Goal: Task Accomplishment & Management: Manage account settings

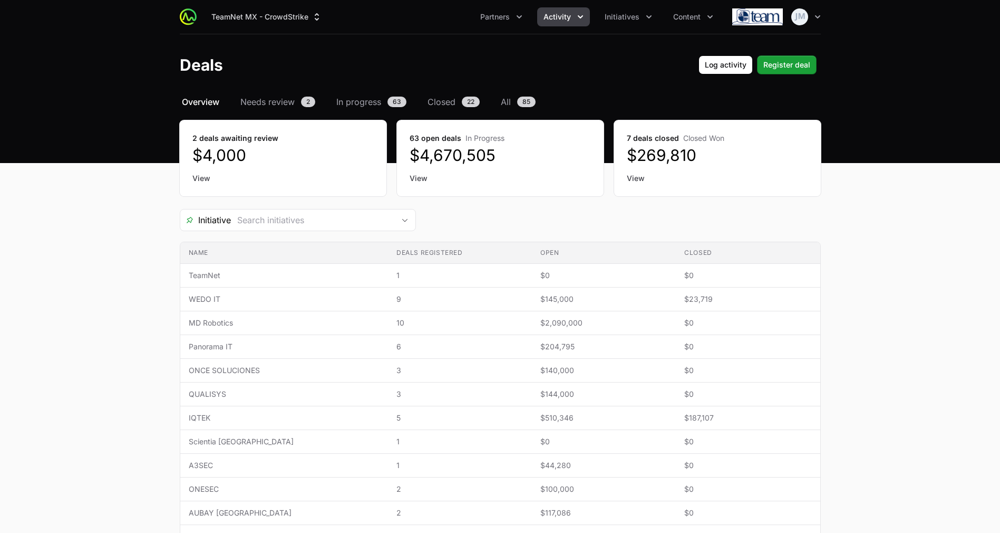
scroll to position [300, 0]
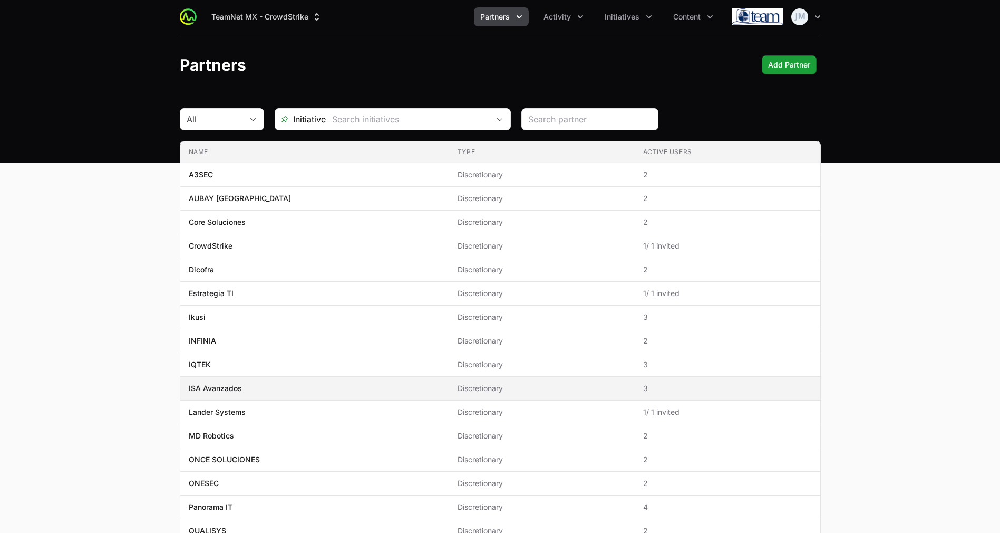
click at [240, 388] on p "ISA Avanzados" at bounding box center [215, 388] width 53 height 11
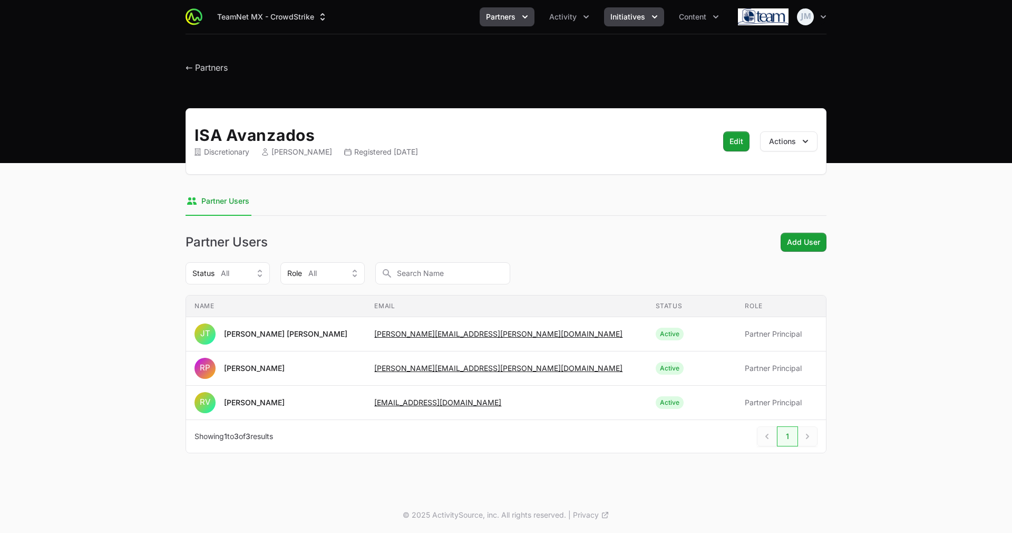
click at [621, 13] on span "Initiatives" at bounding box center [628, 17] width 35 height 11
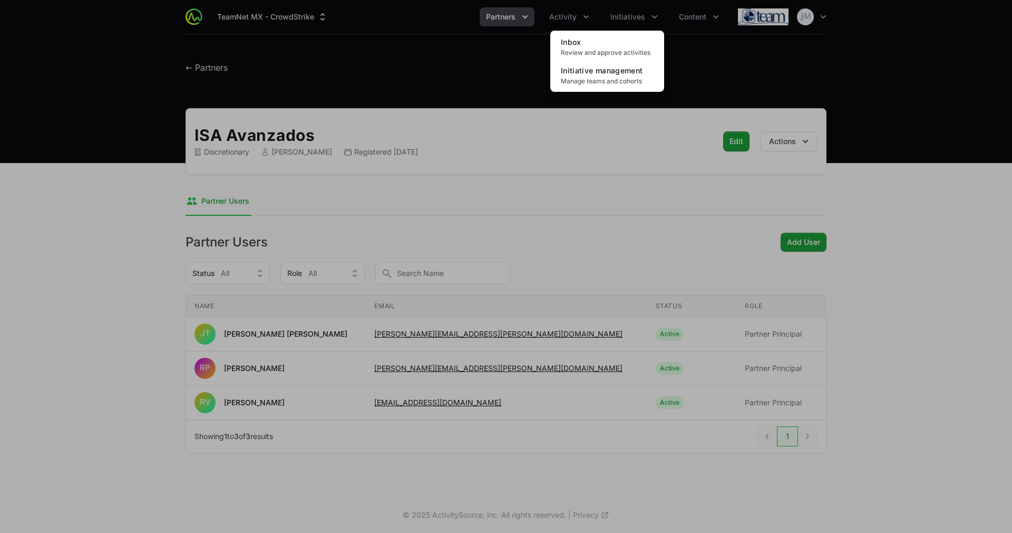
click at [577, 26] on div "Initiatives menu" at bounding box center [506, 266] width 1012 height 533
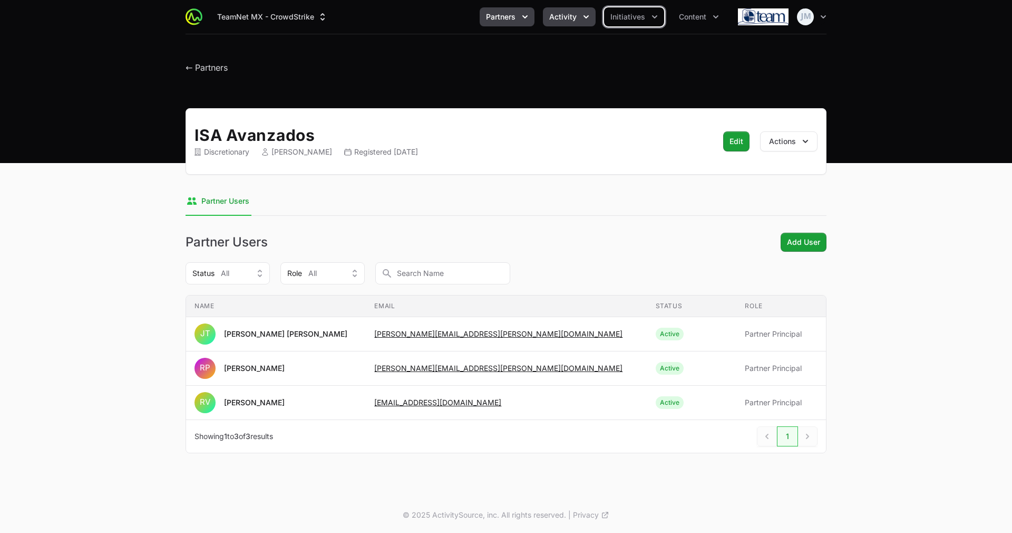
click at [572, 14] on span "Activity" at bounding box center [562, 17] width 27 height 11
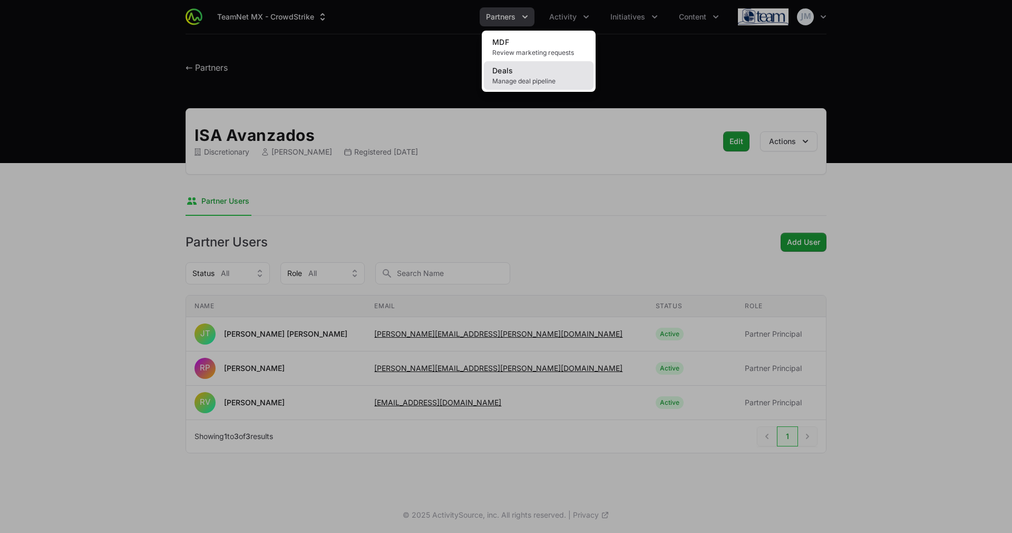
click at [532, 81] on span "Manage deal pipeline" at bounding box center [538, 81] width 93 height 8
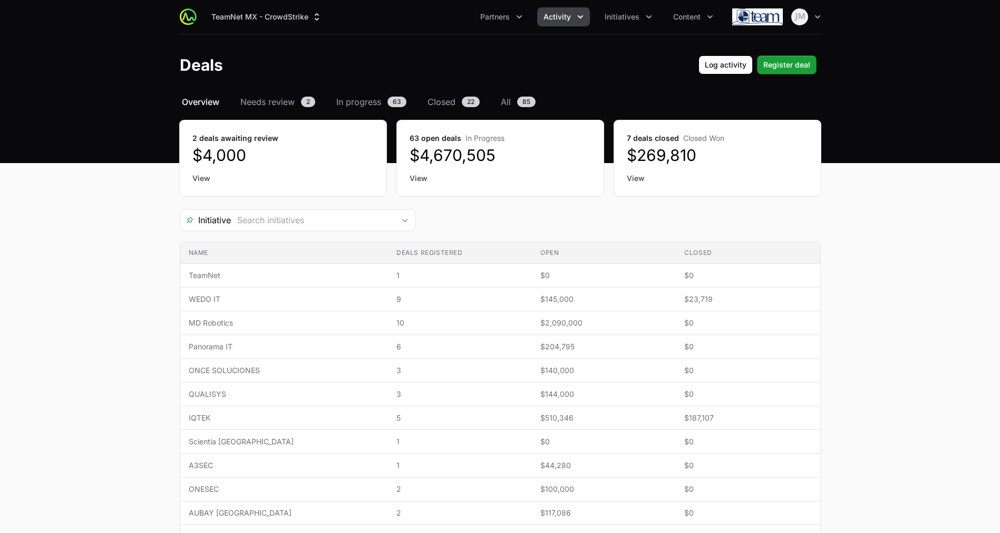
scroll to position [300, 0]
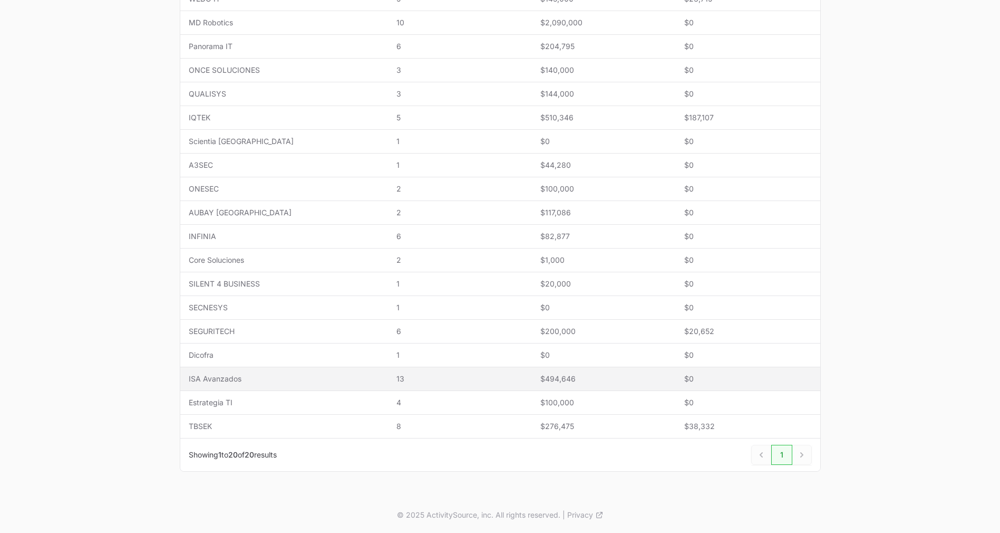
click at [262, 384] on td "Name ISA Avanzados" at bounding box center [284, 379] width 208 height 24
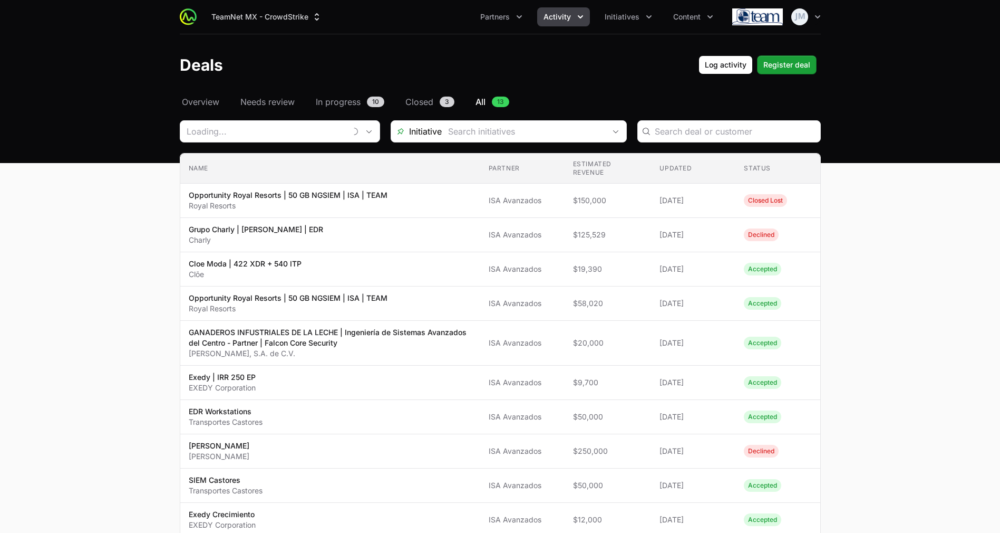
type input "ISA Avanzados"
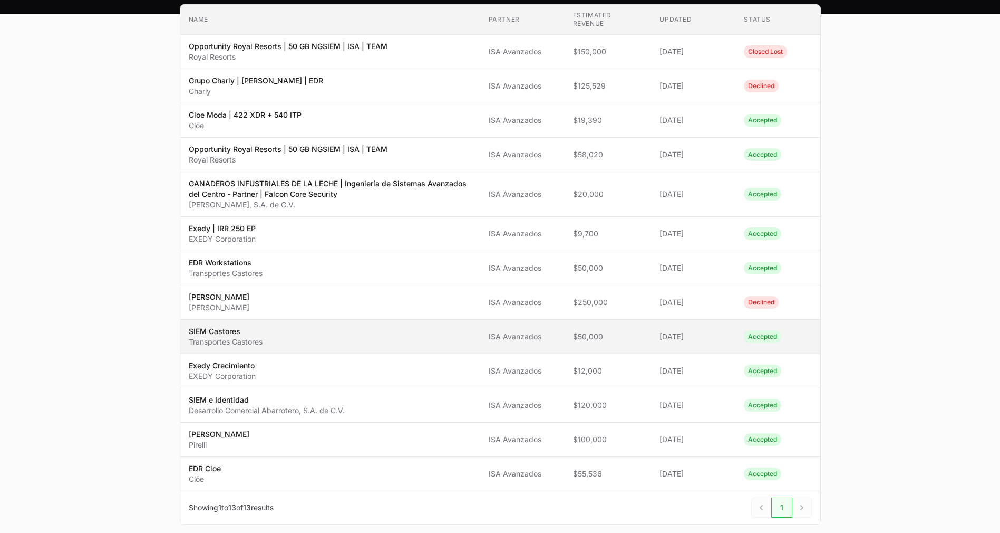
scroll to position [146, 0]
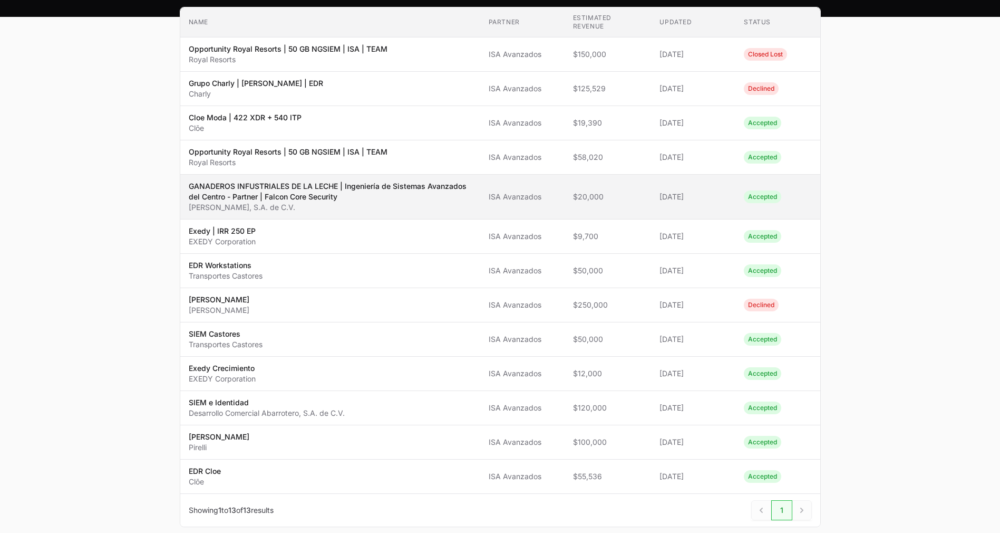
drag, startPoint x: 354, startPoint y: 198, endPoint x: 186, endPoint y: 185, distance: 169.3
click at [186, 185] on td "Name GANADEROS INFUSTRIALES DE LA LECHE | Ingeniería de Sistemas Avanzados del …" at bounding box center [330, 197] width 300 height 45
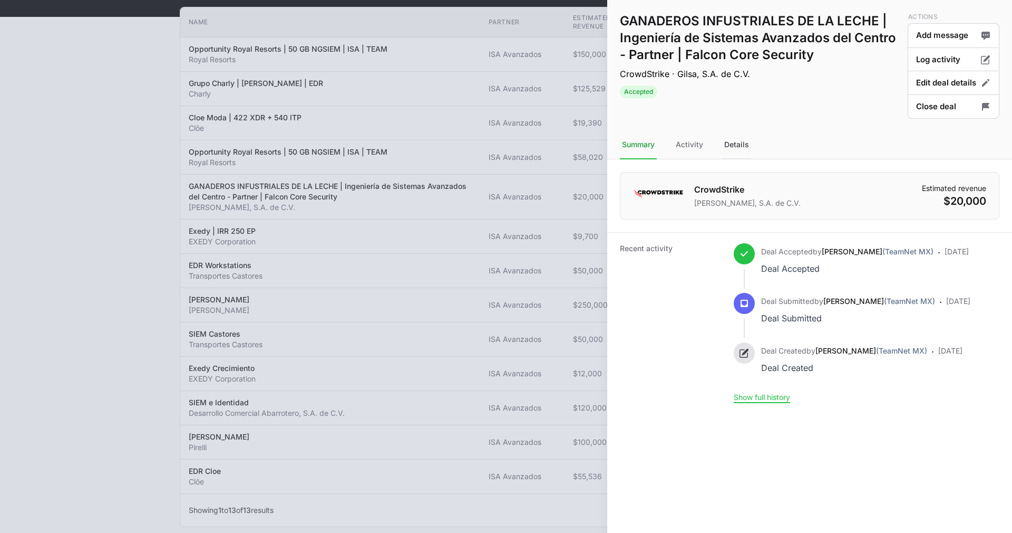
click at [740, 140] on div "Details" at bounding box center [736, 145] width 29 height 28
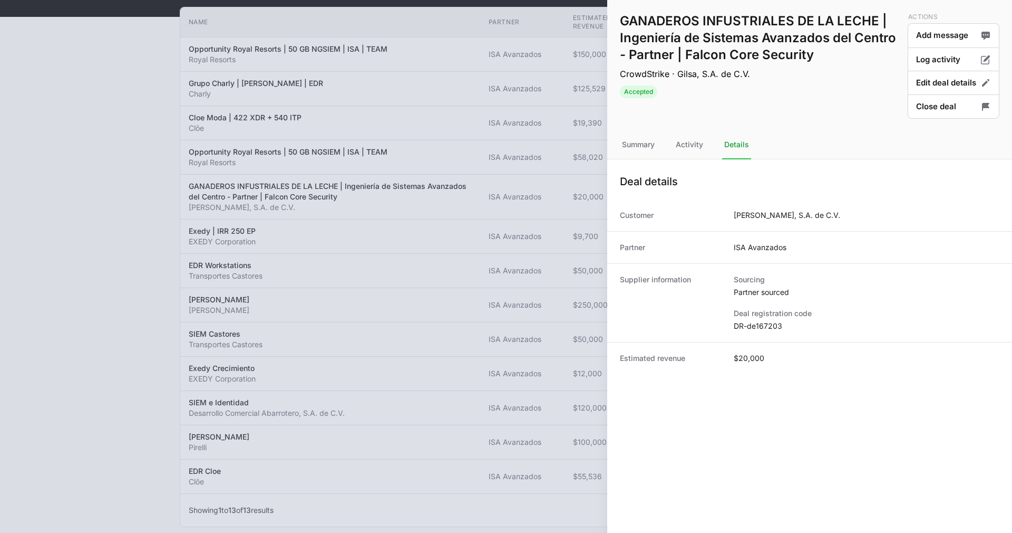
drag, startPoint x: 789, startPoint y: 322, endPoint x: 732, endPoint y: 325, distance: 57.6
click at [732, 325] on div "Supplier information Sourcing Partner sourced Deal registration code DR-de167203" at bounding box center [809, 302] width 405 height 79
copy dd "DR-de167203"
click at [452, 234] on div at bounding box center [506, 266] width 1012 height 533
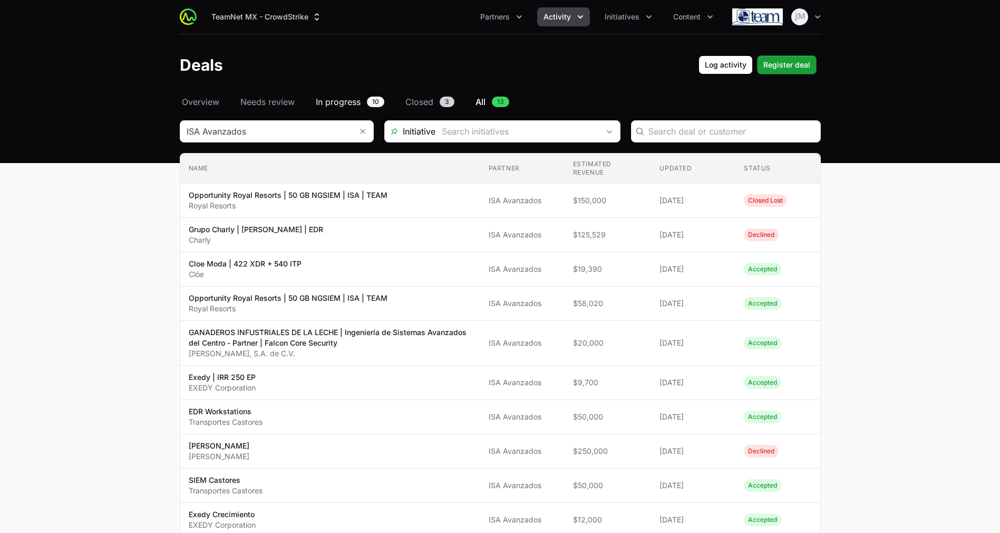
click at [334, 100] on span "In progress" at bounding box center [338, 101] width 45 height 13
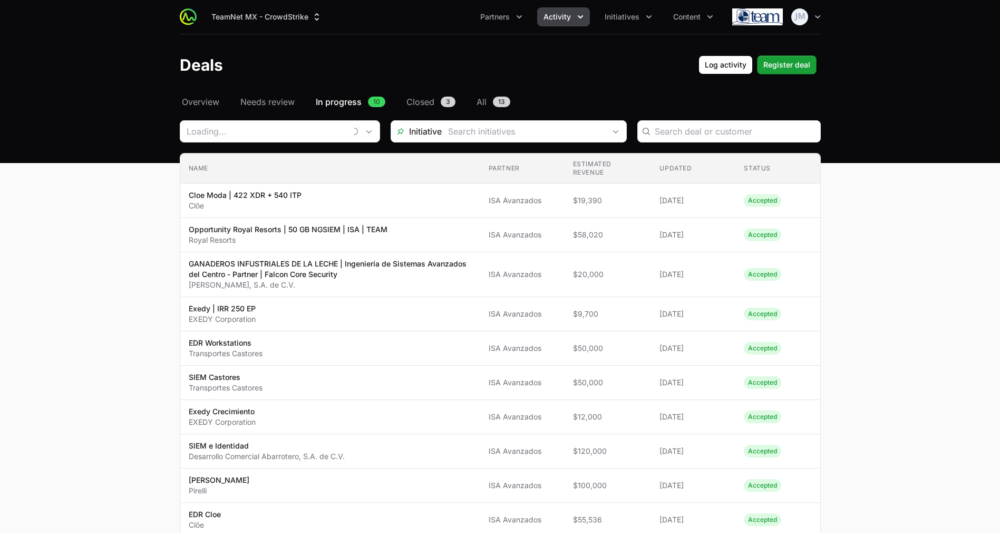
type input "ISA Avanzados"
click at [189, 100] on span "Overview" at bounding box center [200, 101] width 37 height 13
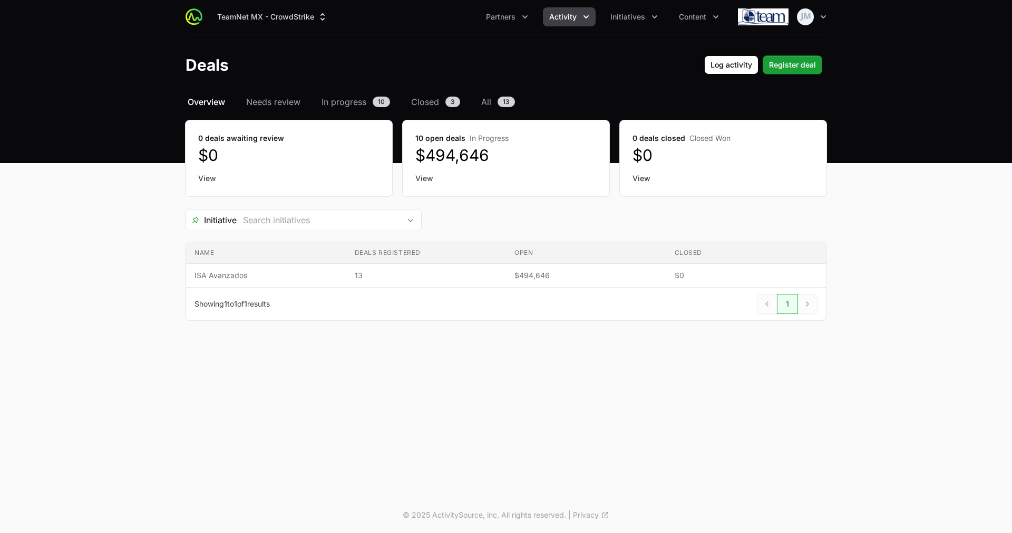
click at [214, 69] on h1 "Deals" at bounding box center [207, 64] width 43 height 19
click at [565, 13] on span "Activity" at bounding box center [562, 17] width 27 height 11
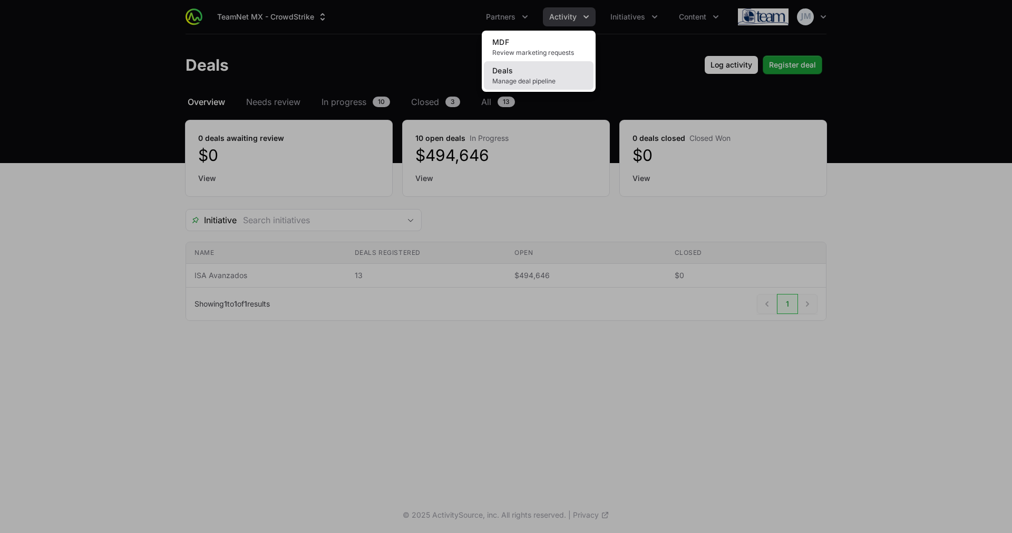
click at [527, 73] on link "Deals Manage deal pipeline" at bounding box center [539, 75] width 110 height 28
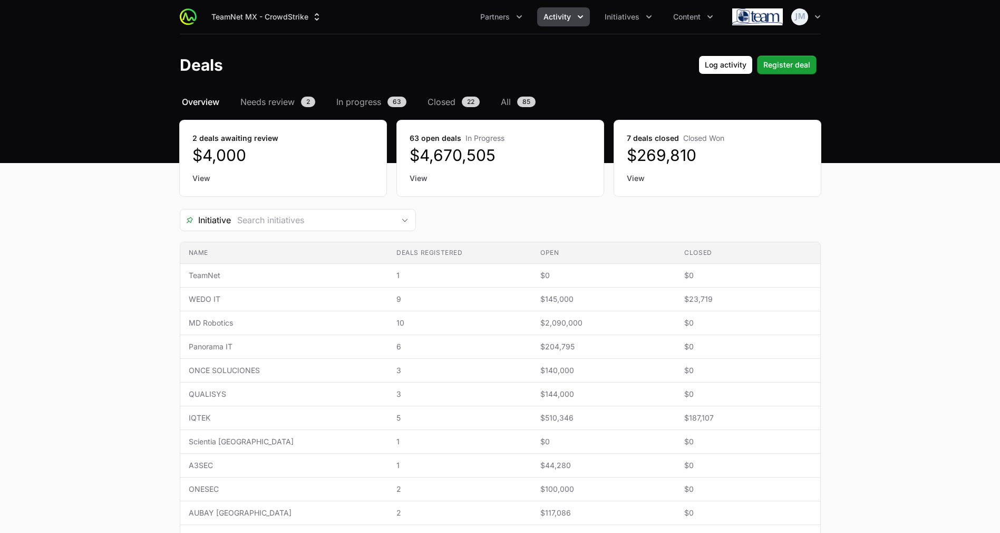
scroll to position [300, 0]
